Goal: Information Seeking & Learning: Learn about a topic

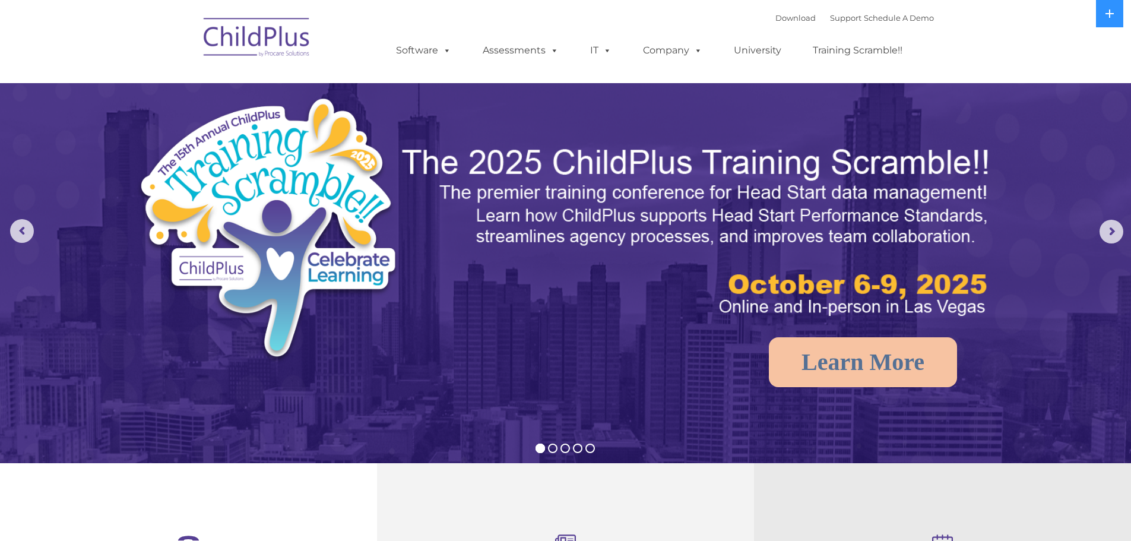
select select "MEDIUM"
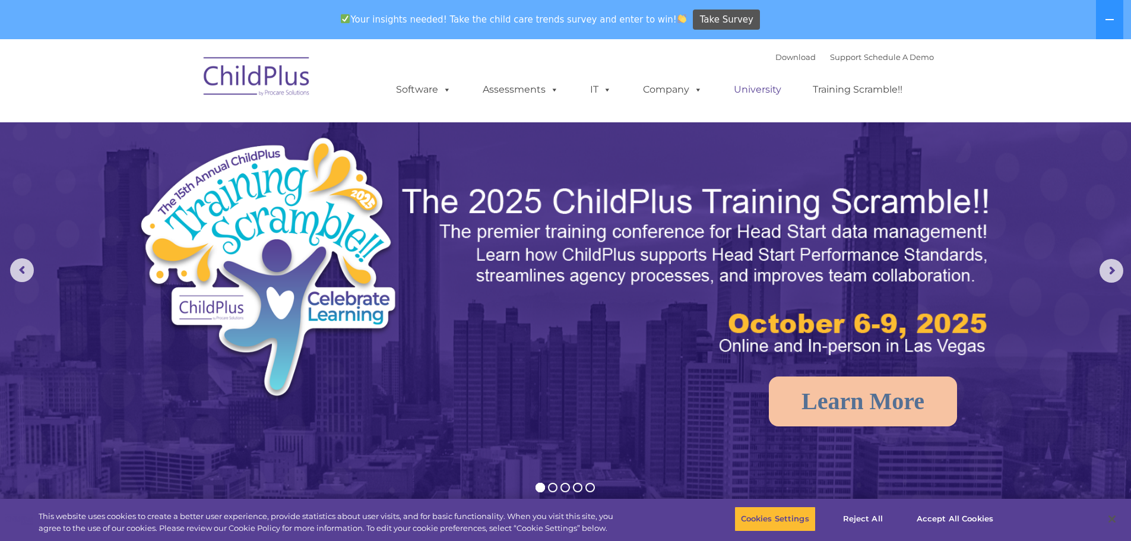
click at [766, 91] on link "University" at bounding box center [757, 90] width 71 height 24
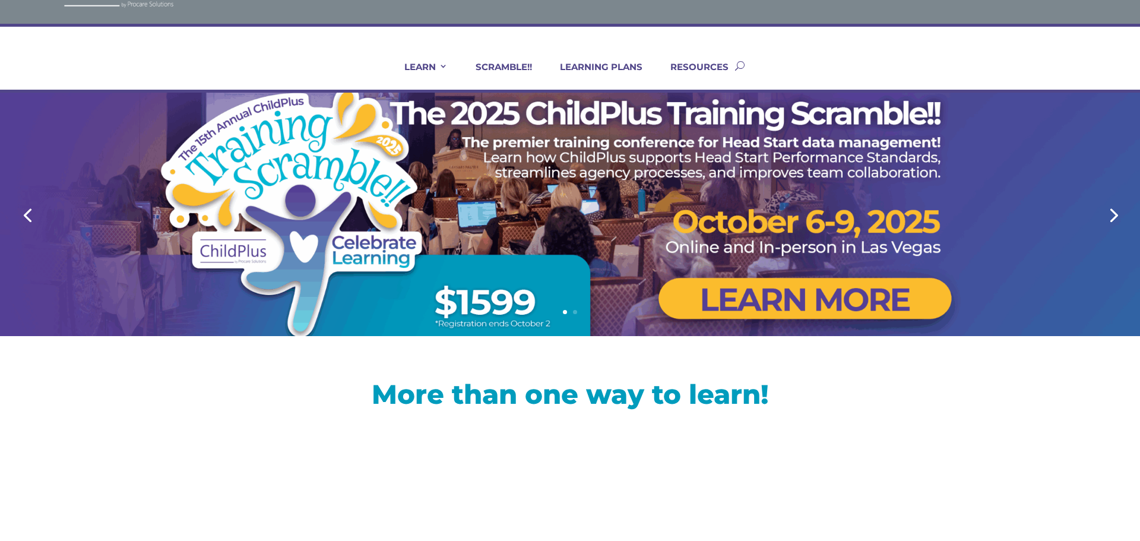
scroll to position [48, 0]
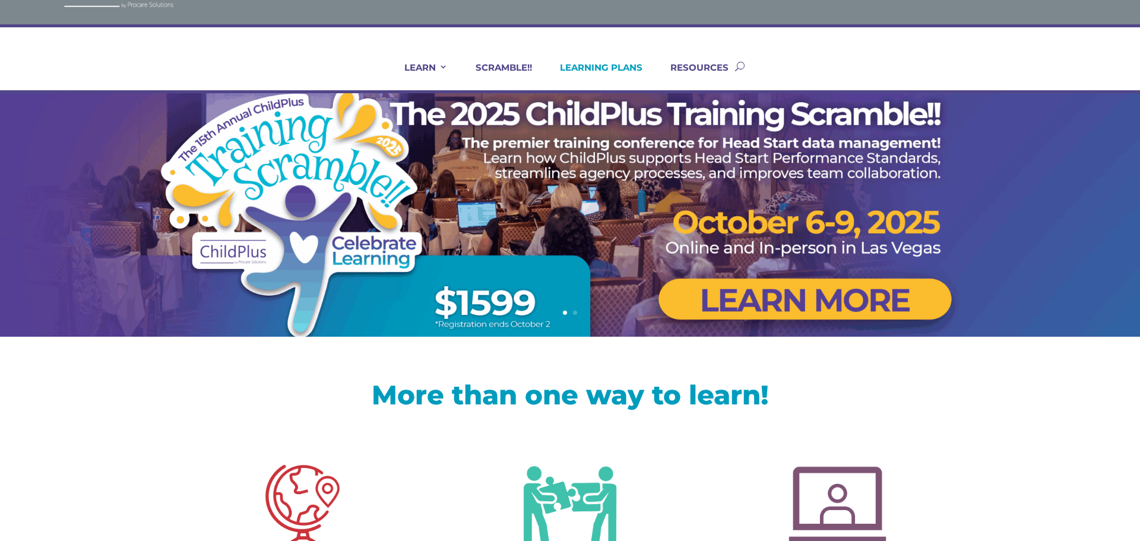
click at [616, 65] on link "LEARNING PLANS" at bounding box center [593, 76] width 97 height 29
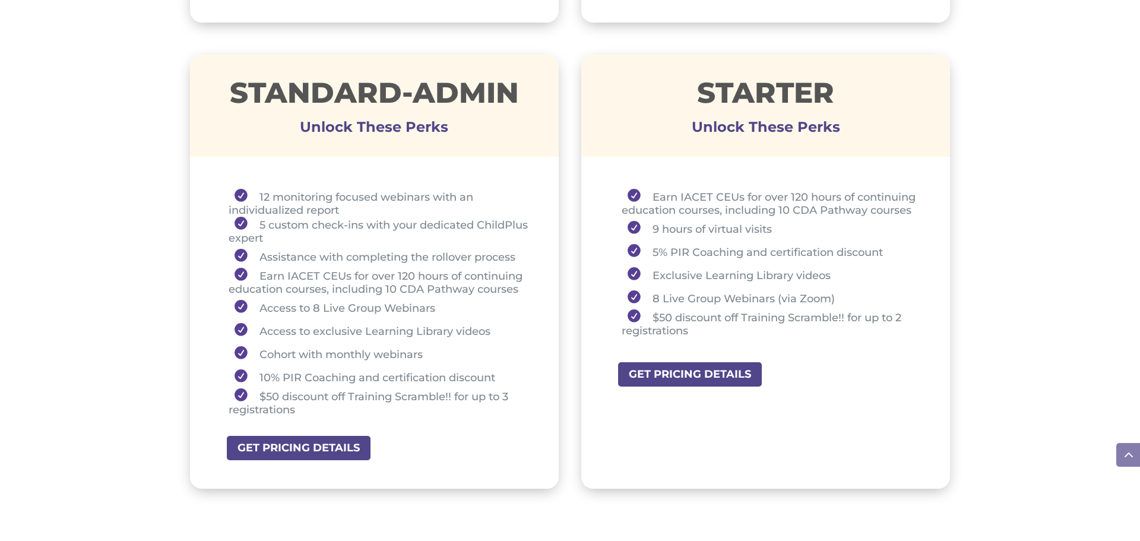
scroll to position [855, 0]
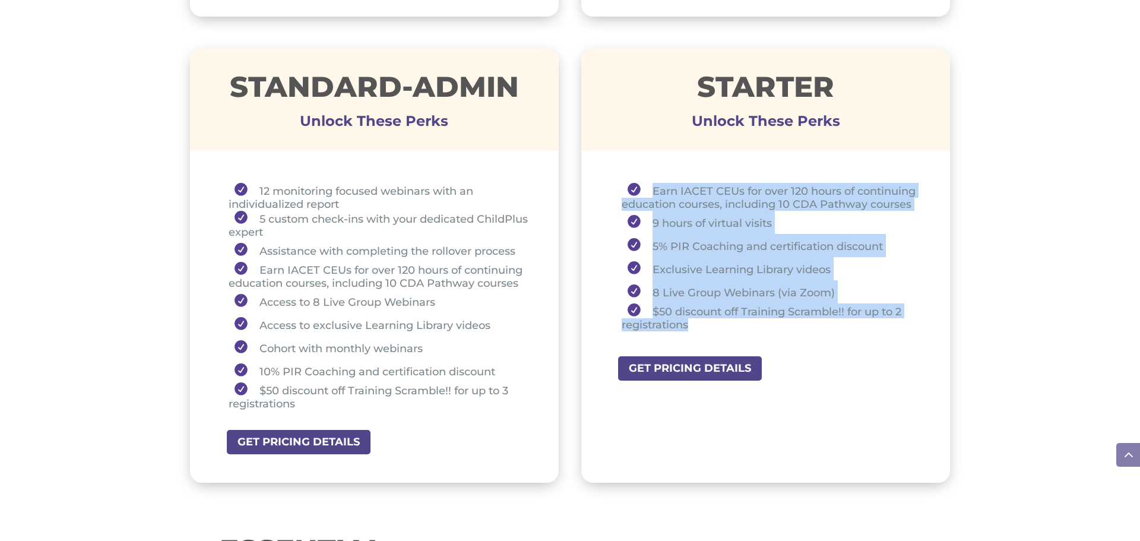
drag, startPoint x: 701, startPoint y: 327, endPoint x: 624, endPoint y: 192, distance: 155.1
click at [622, 194] on ul "Earn IACET CEUs for over 120 hours of continuing education courses, including 1…" at bounding box center [765, 262] width 309 height 159
copy ul "Earn IACET CEUs for over 120 hours of continuing education courses, including 1…"
click at [985, 229] on div "Premium Unlock These Perks 24 private consultation hours with a ChildPlus Consu…" at bounding box center [570, 210] width 1140 height 1252
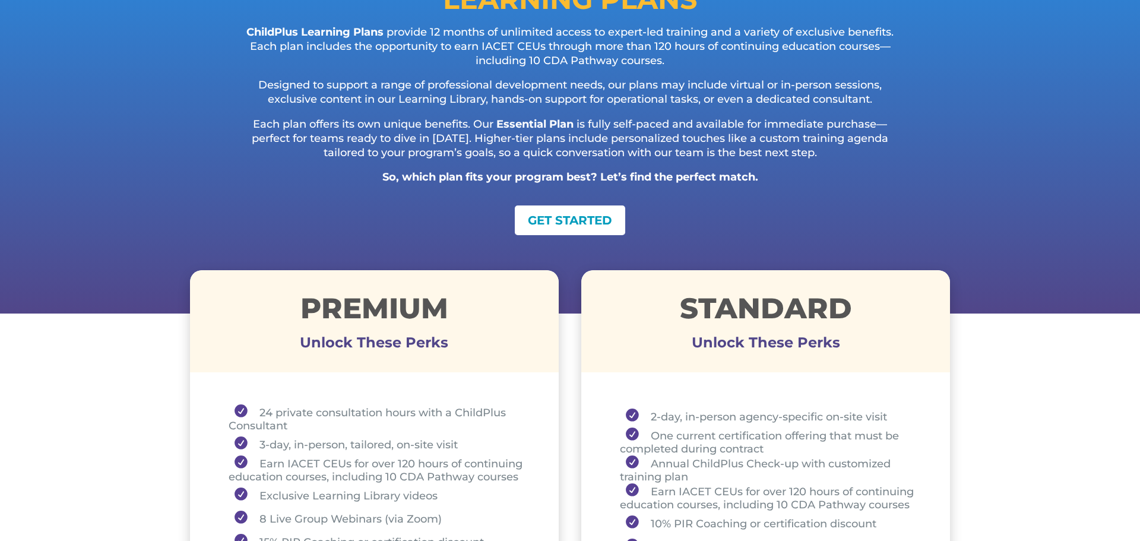
scroll to position [190, 0]
